Goal: Task Accomplishment & Management: Manage account settings

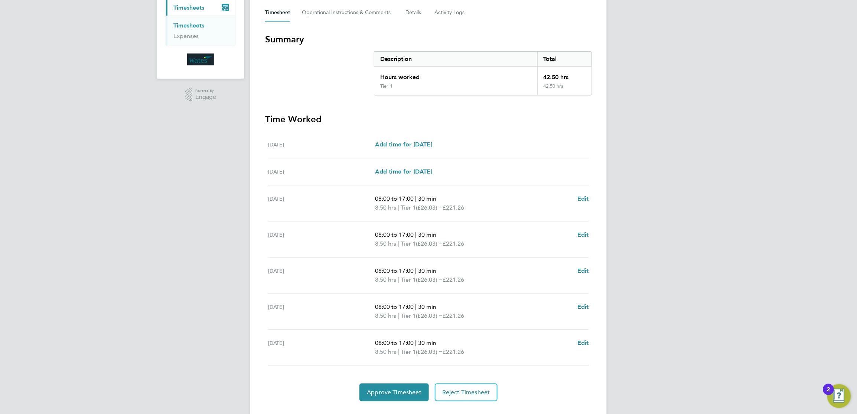
scroll to position [123, 0]
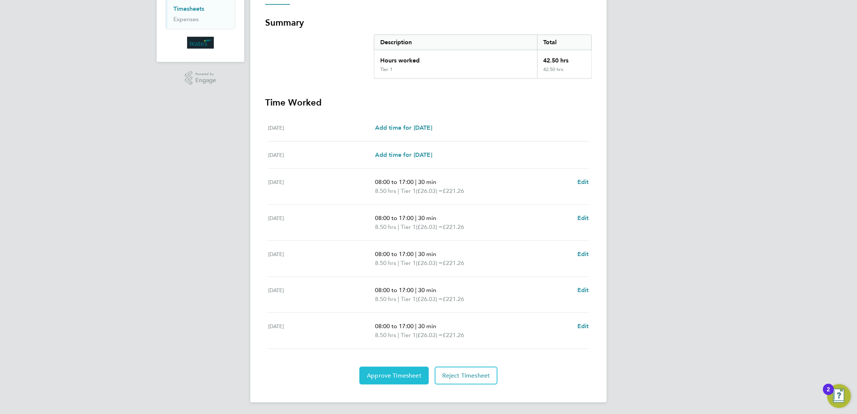
click at [412, 374] on span "Approve Timesheet" at bounding box center [394, 375] width 55 height 7
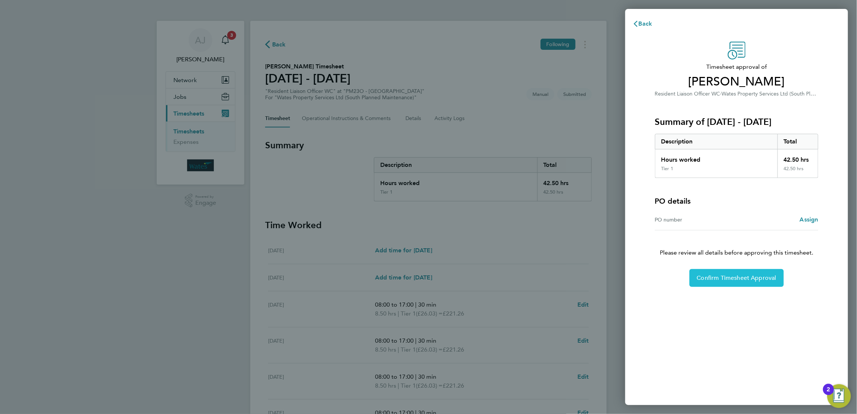
click at [744, 273] on button "Confirm Timesheet Approval" at bounding box center [736, 278] width 94 height 18
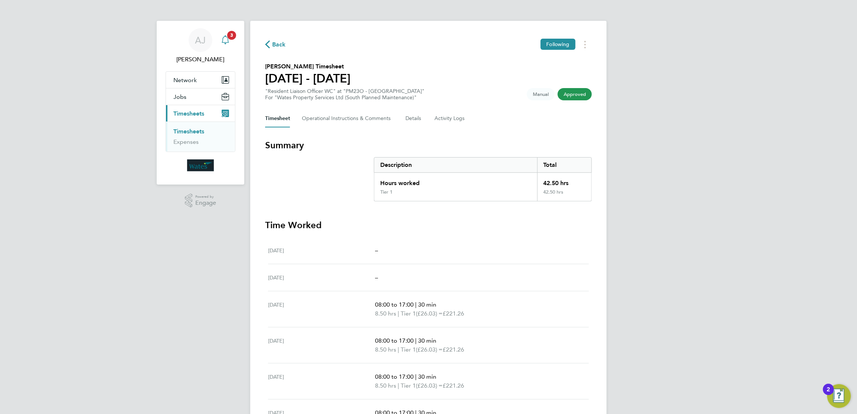
click at [225, 42] on icon "Main navigation" at bounding box center [225, 39] width 9 height 9
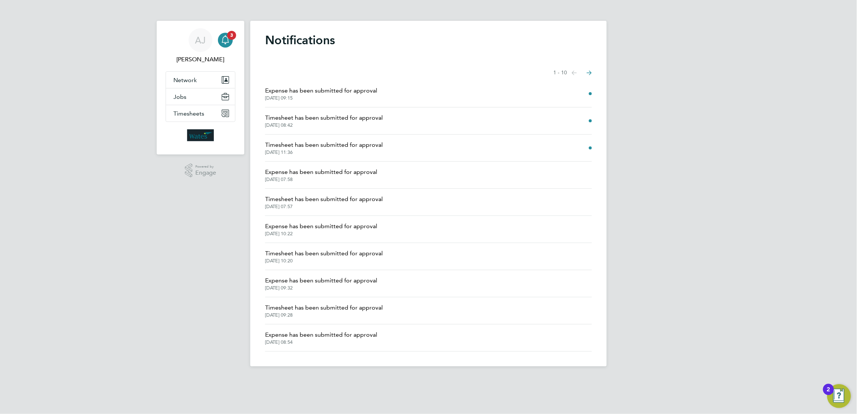
click at [418, 148] on li "Timesheet has been submitted for approval [DATE] 11:36" at bounding box center [428, 147] width 327 height 27
click at [369, 148] on span "Timesheet has been submitted for approval" at bounding box center [324, 144] width 118 height 9
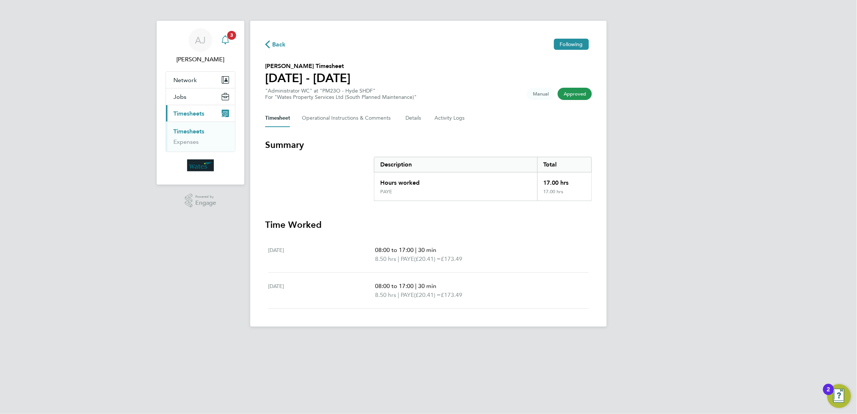
click at [222, 37] on icon "Main navigation" at bounding box center [225, 39] width 9 height 9
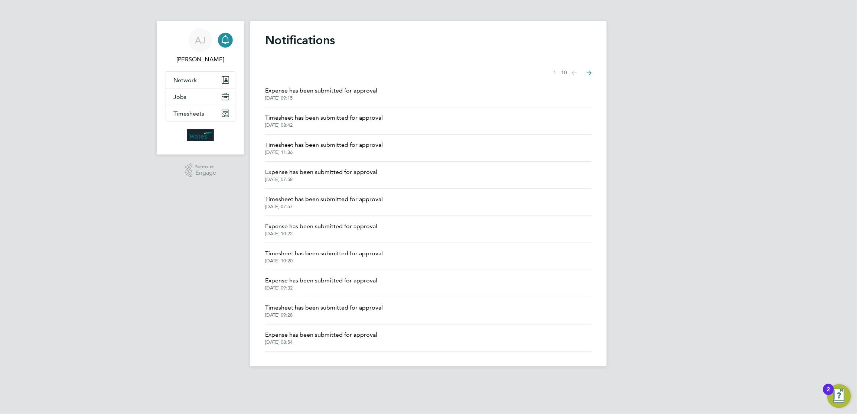
click at [363, 95] on span "[DATE] 09:15" at bounding box center [321, 98] width 112 height 6
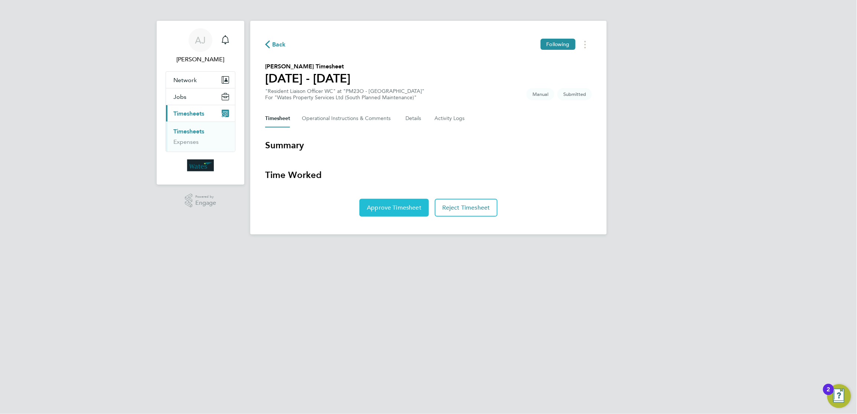
click at [376, 209] on span "Approve Timesheet" at bounding box center [394, 207] width 55 height 7
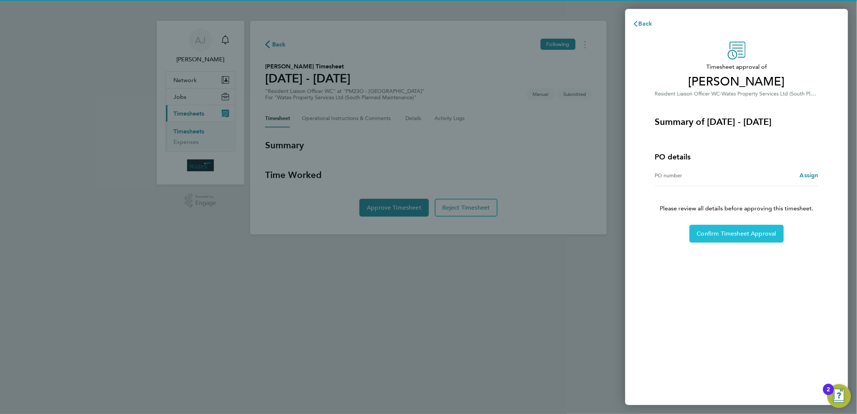
click at [697, 233] on button "Confirm Timesheet Approval" at bounding box center [736, 234] width 94 height 18
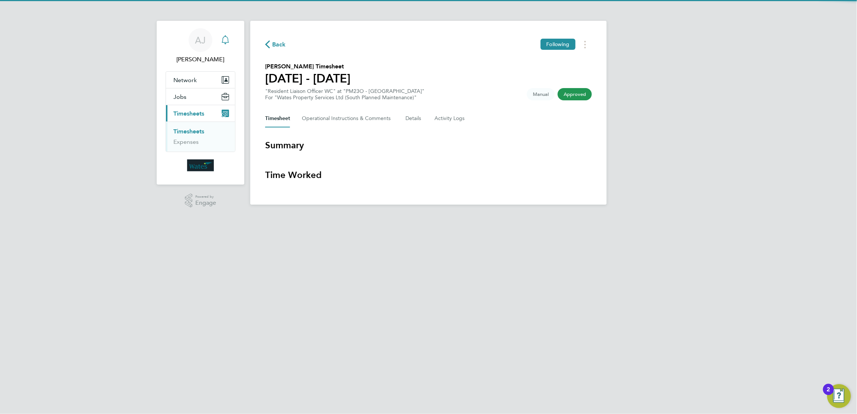
click at [224, 44] on div "Main navigation" at bounding box center [225, 40] width 15 height 15
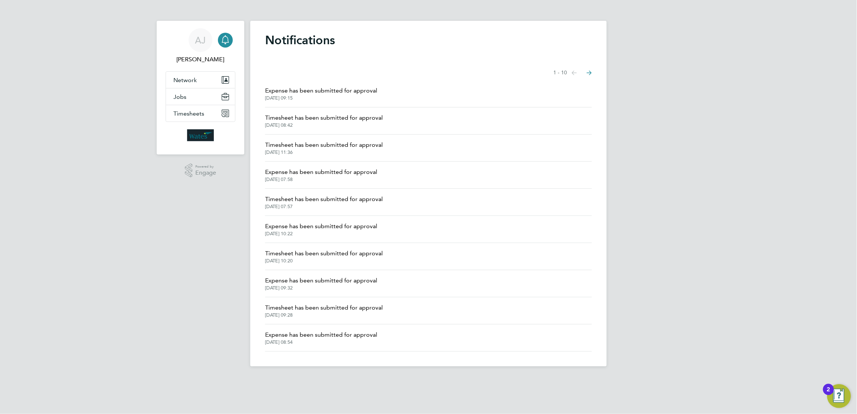
click at [302, 120] on span "Timesheet has been submitted for approval" at bounding box center [324, 117] width 118 height 9
